Goal: Information Seeking & Learning: Learn about a topic

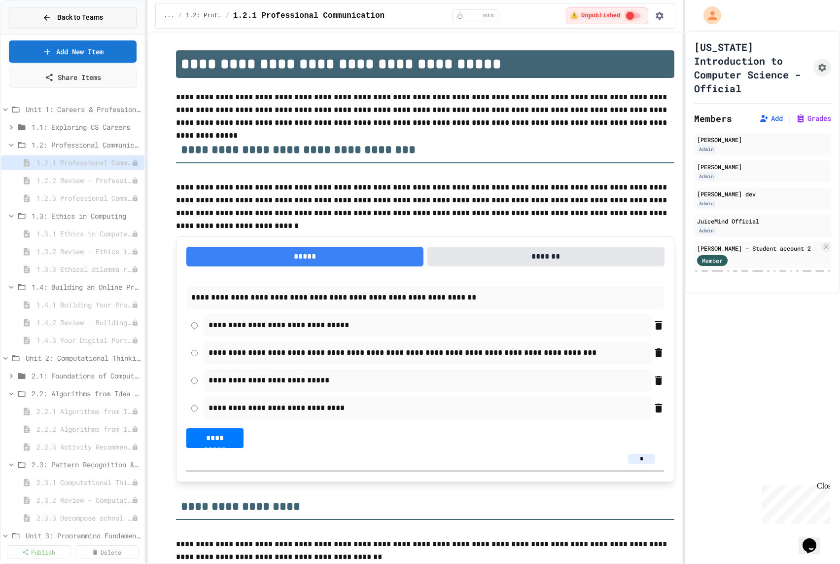
click at [46, 13] on icon at bounding box center [46, 17] width 9 height 9
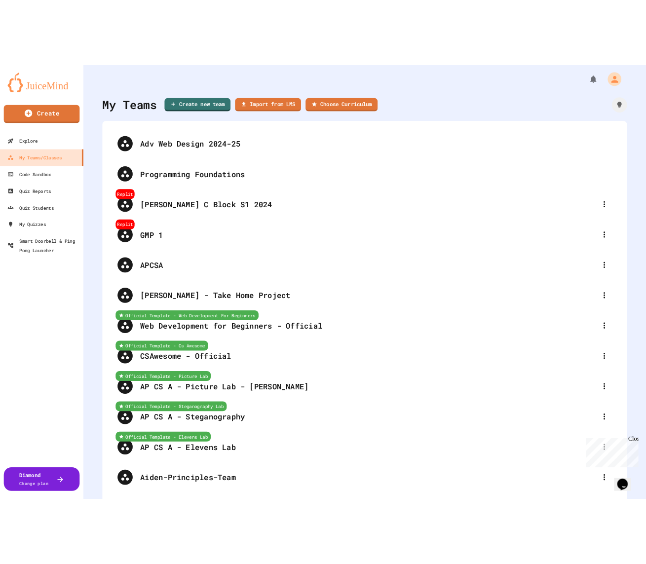
scroll to position [3569, 0]
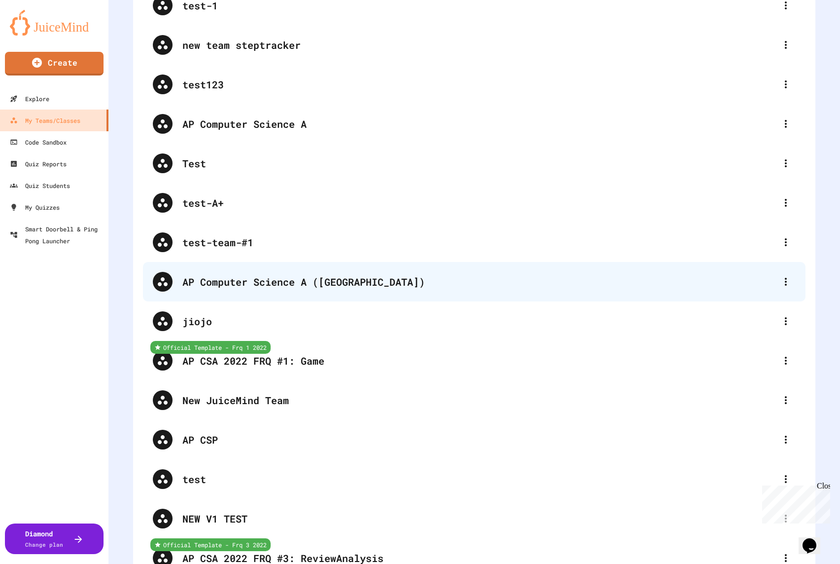
click at [345, 274] on div "AP Computer Science A ([GEOGRAPHIC_DATA])" at bounding box center [479, 281] width 594 height 15
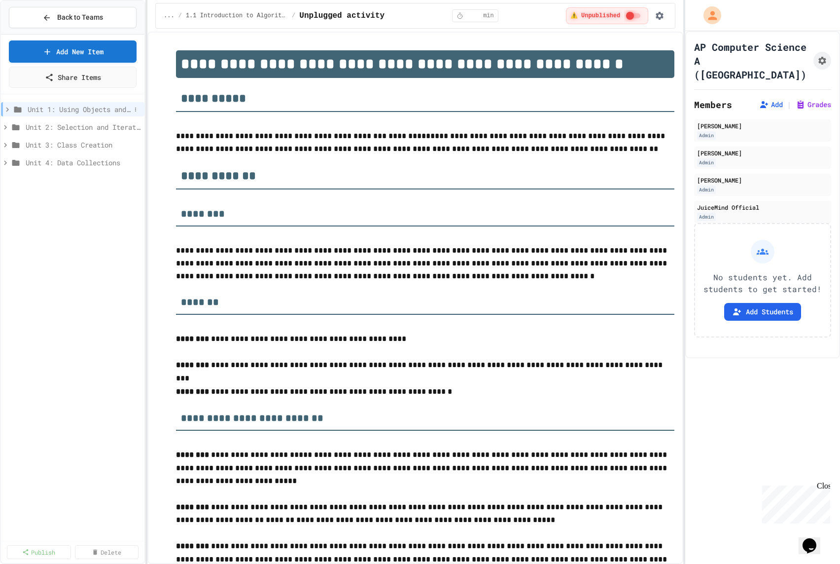
click at [75, 114] on div "Unit 1: Using Objects and Methods" at bounding box center [73, 109] width 144 height 14
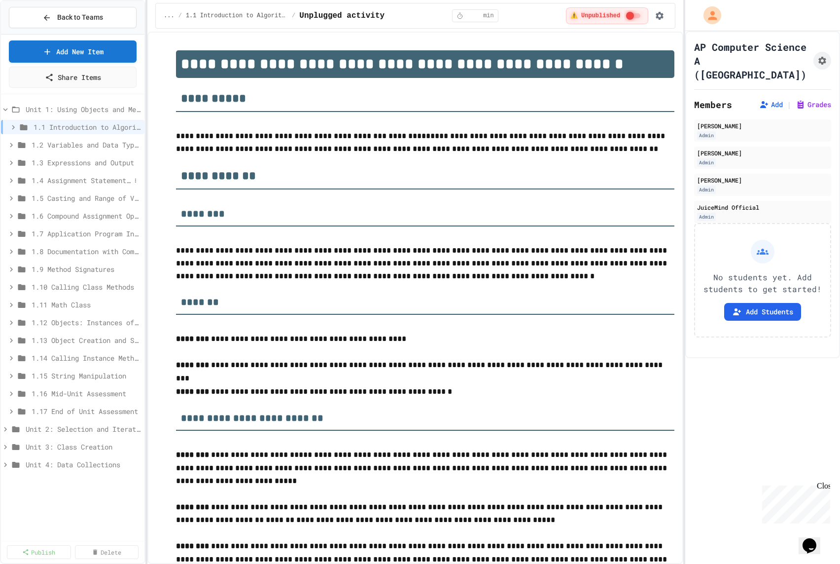
click at [79, 180] on span "1.4 Assignment Statements and Input" at bounding box center [81, 180] width 99 height 10
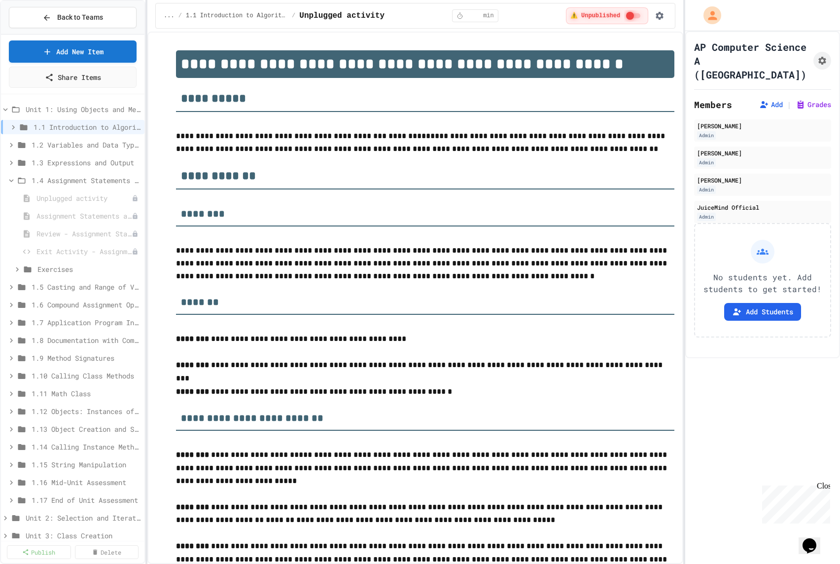
click at [79, 180] on span "1.4 Assignment Statements and Input" at bounding box center [86, 180] width 109 height 10
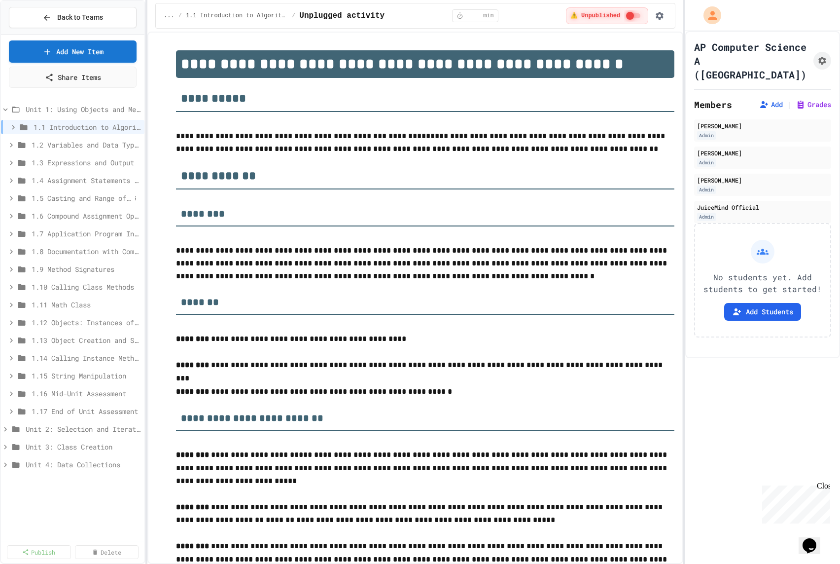
click at [79, 200] on span "1.5 Casting and Range of Variables" at bounding box center [81, 198] width 99 height 10
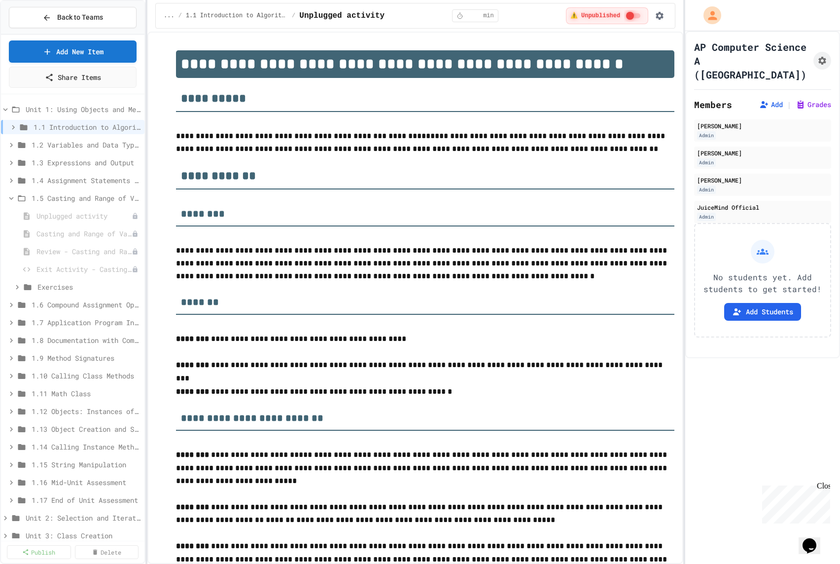
click at [79, 200] on span "1.5 Casting and Range of Variables" at bounding box center [86, 198] width 109 height 10
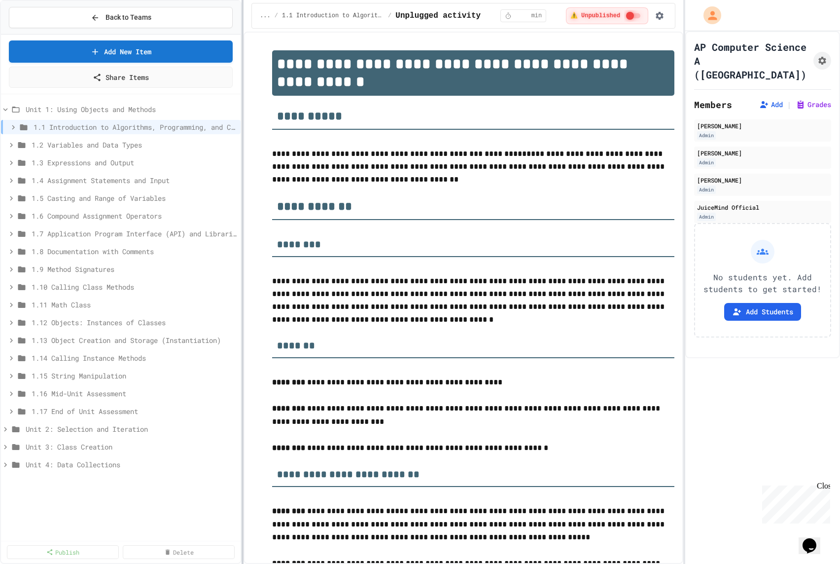
click at [242, 188] on div at bounding box center [243, 282] width 2 height 564
click at [100, 111] on span "Unit 1: Using Objects and Methods" at bounding box center [126, 109] width 201 height 10
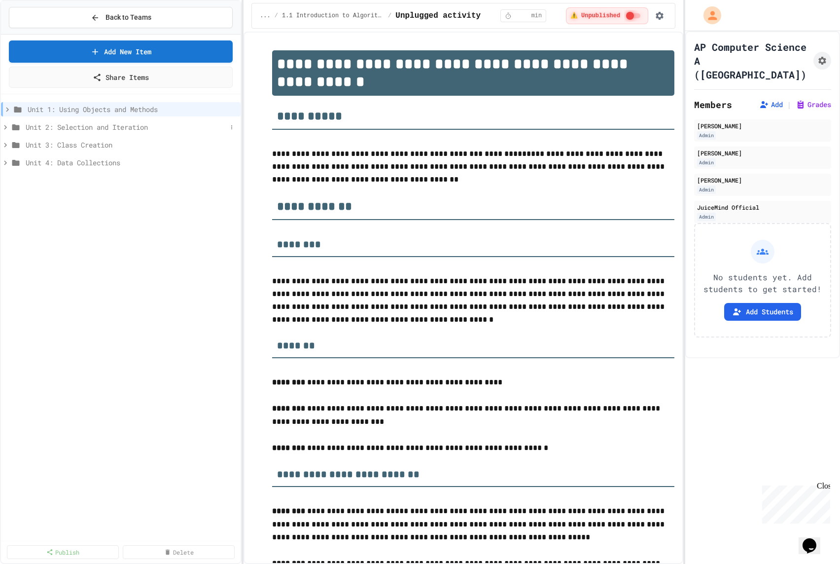
click at [101, 128] on span "Unit 2: Selection and Iteration" at bounding box center [126, 127] width 201 height 10
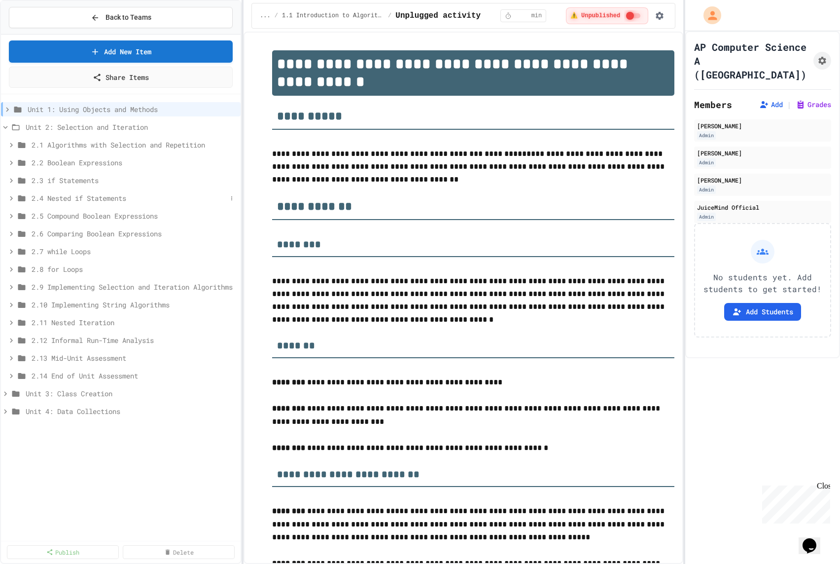
click at [102, 198] on span "2.4 Nested if Statements" at bounding box center [129, 198] width 195 height 10
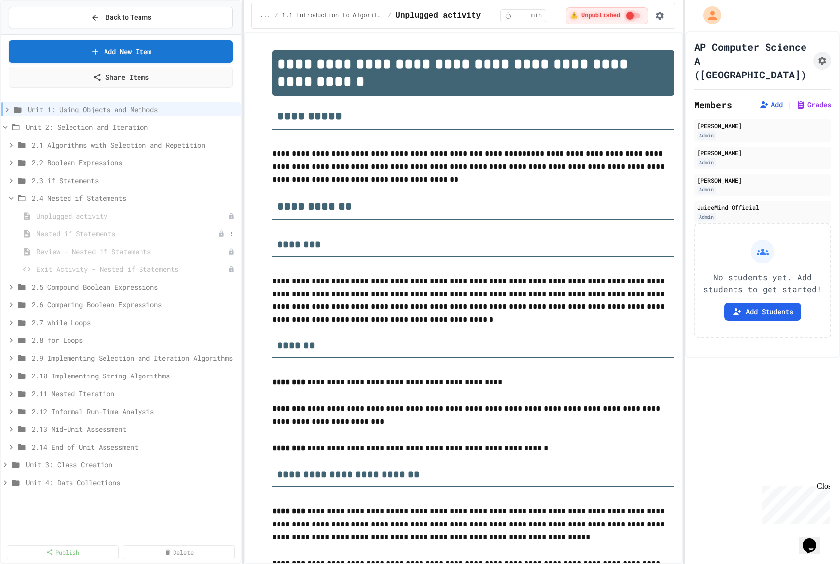
click at [98, 234] on span "Nested if Statements" at bounding box center [126, 233] width 181 height 10
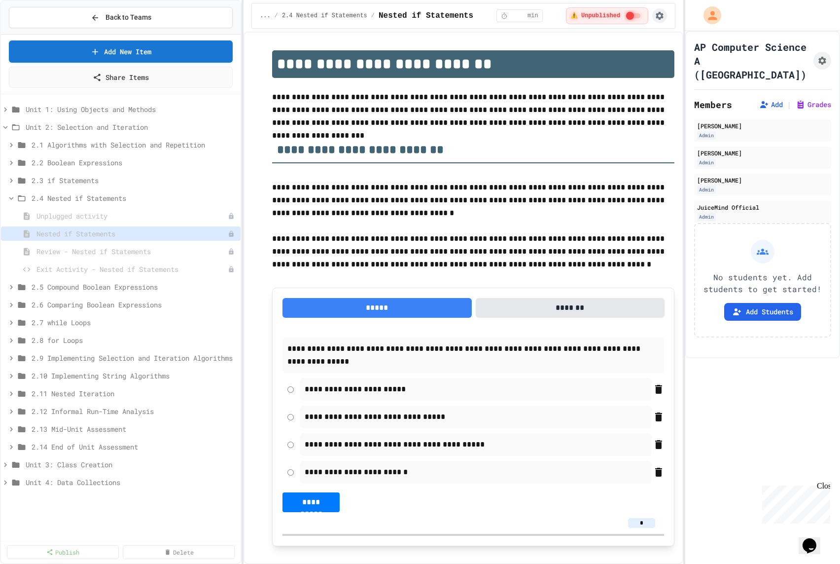
click at [658, 17] on icon "button" at bounding box center [660, 16] width 8 height 8
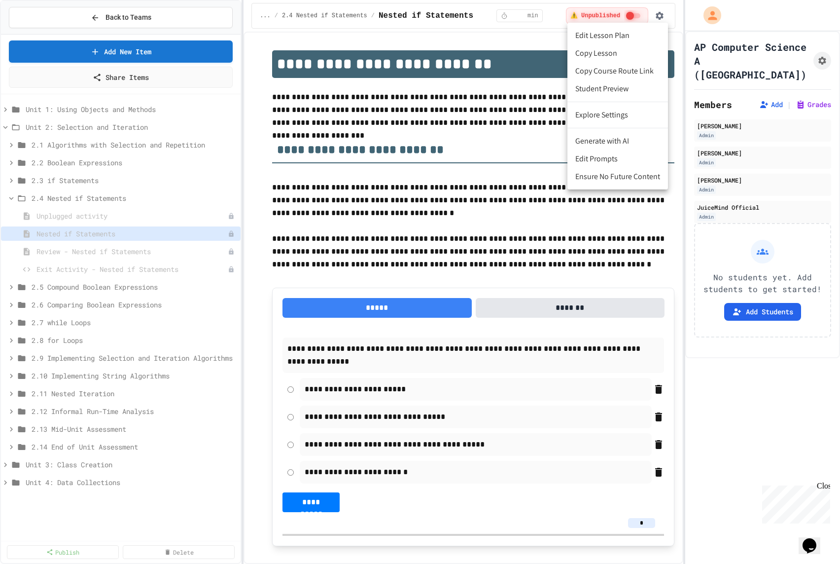
click at [619, 57] on li "Copy Lesson" at bounding box center [618, 53] width 101 height 18
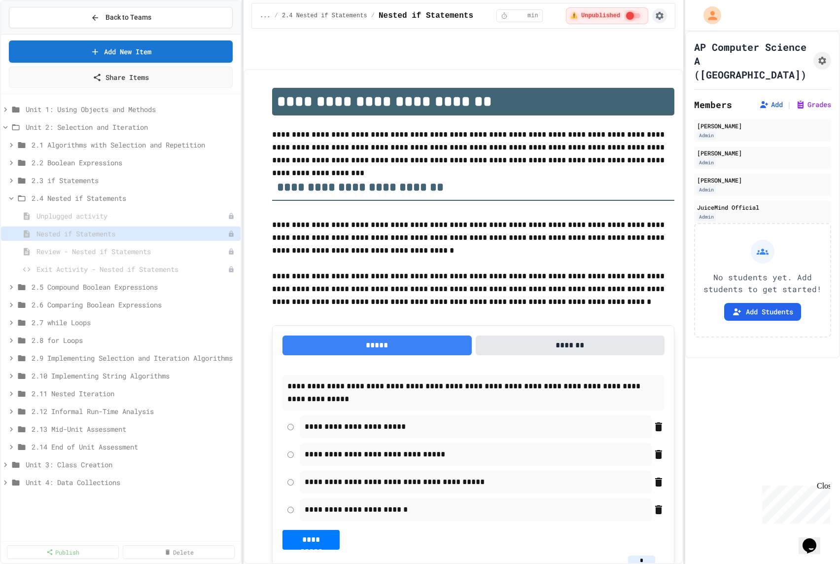
click at [660, 15] on icon "button" at bounding box center [660, 16] width 10 height 10
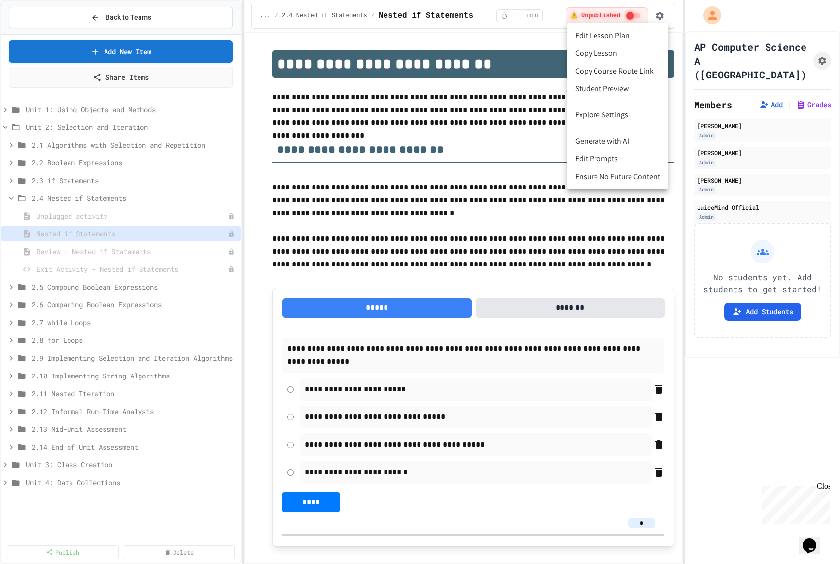
click at [620, 50] on li "Copy Lesson" at bounding box center [618, 53] width 101 height 18
